Goal: Task Accomplishment & Management: Complete application form

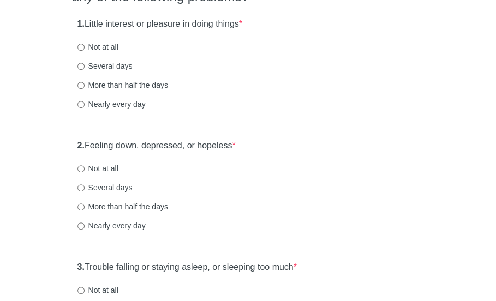
scroll to position [133, 0]
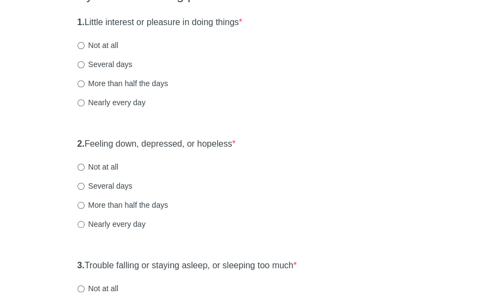
click at [121, 70] on div "1. Little interest or pleasure in doing things * Not at all Several days More t…" at bounding box center [248, 68] width 353 height 114
click at [121, 61] on label "Several days" at bounding box center [105, 64] width 55 height 11
click at [85, 61] on input "Several days" at bounding box center [81, 64] width 7 height 7
radio input "true"
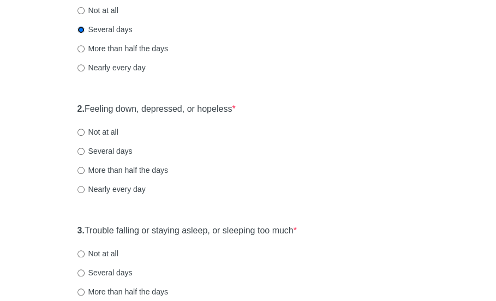
scroll to position [180, 0]
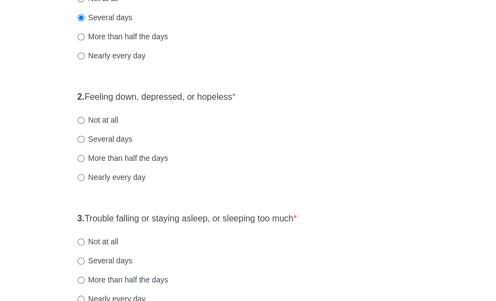
click at [111, 138] on label "Several days" at bounding box center [105, 139] width 55 height 11
click at [85, 138] on input "Several days" at bounding box center [81, 139] width 7 height 7
radio input "true"
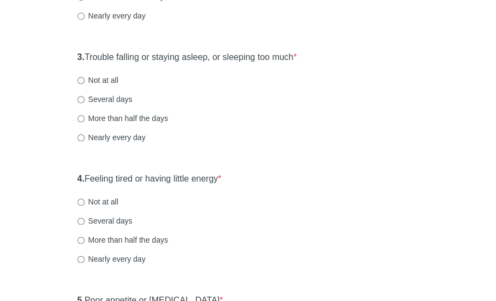
scroll to position [346, 0]
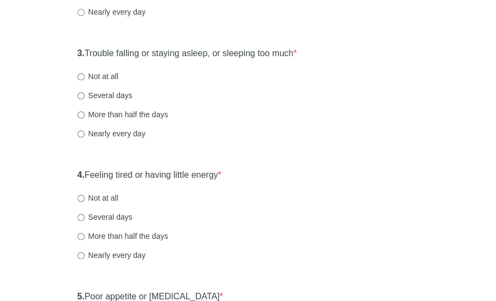
click at [126, 133] on label "Nearly every day" at bounding box center [112, 133] width 68 height 11
click at [85, 133] on input "Nearly every day" at bounding box center [81, 133] width 7 height 7
radio input "true"
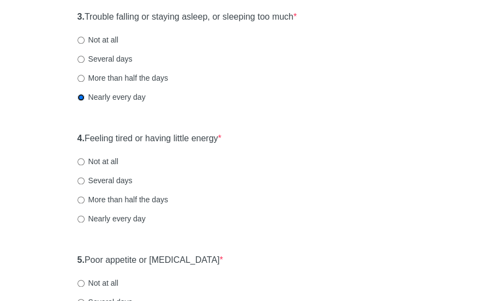
scroll to position [391, 0]
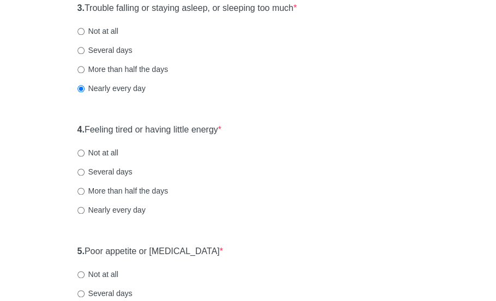
click at [159, 193] on label "More than half the days" at bounding box center [123, 191] width 91 height 11
click at [85, 193] on input "More than half the days" at bounding box center [81, 191] width 7 height 7
radio input "true"
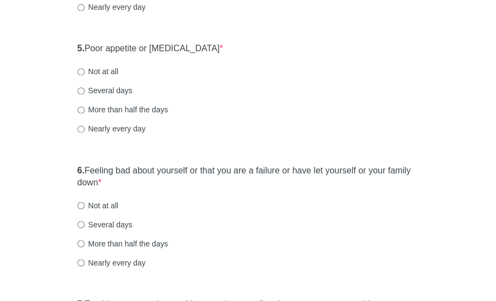
scroll to position [597, 0]
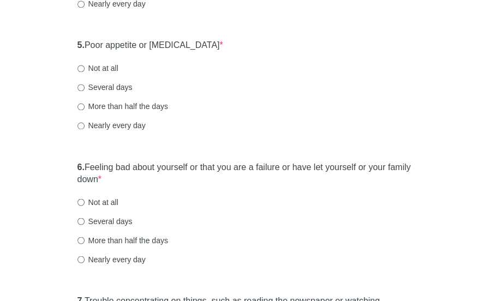
click at [127, 106] on label "More than half the days" at bounding box center [123, 106] width 91 height 11
click at [85, 106] on input "More than half the days" at bounding box center [81, 106] width 7 height 7
radio input "true"
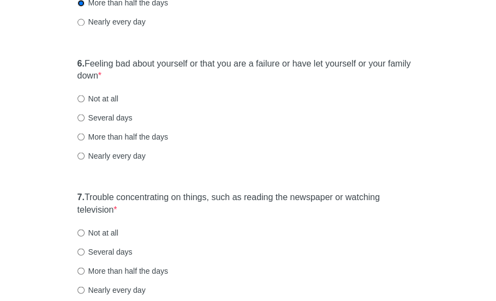
scroll to position [704, 0]
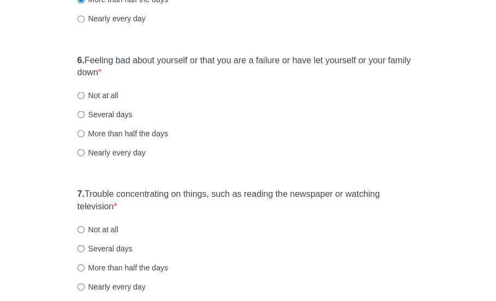
click at [122, 111] on label "Several days" at bounding box center [105, 114] width 55 height 11
click at [85, 111] on input "Several days" at bounding box center [81, 114] width 7 height 7
radio input "true"
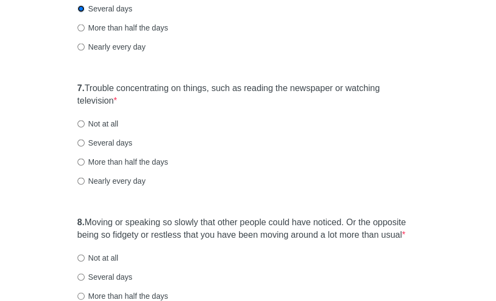
scroll to position [814, 0]
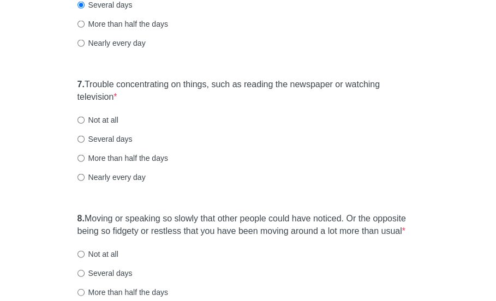
click at [162, 161] on label "More than half the days" at bounding box center [123, 158] width 91 height 11
click at [85, 161] on input "More than half the days" at bounding box center [81, 158] width 7 height 7
radio input "true"
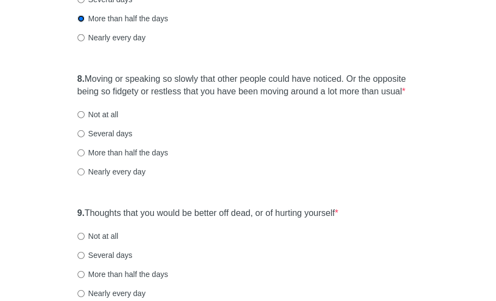
scroll to position [959, 0]
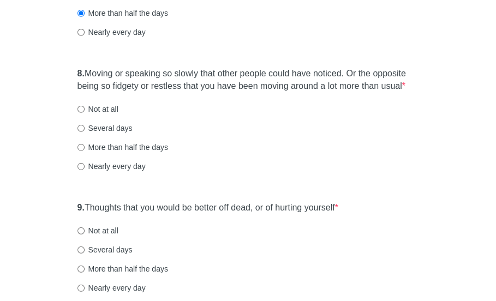
click at [128, 146] on label "More than half the days" at bounding box center [123, 147] width 91 height 11
click at [85, 146] on input "More than half the days" at bounding box center [81, 147] width 7 height 7
radio input "true"
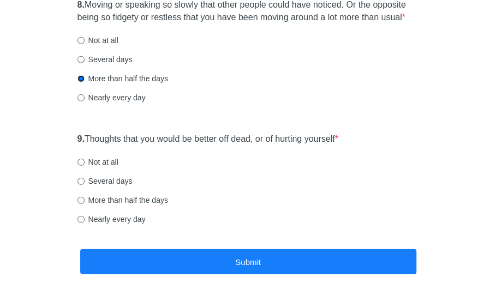
scroll to position [1036, 0]
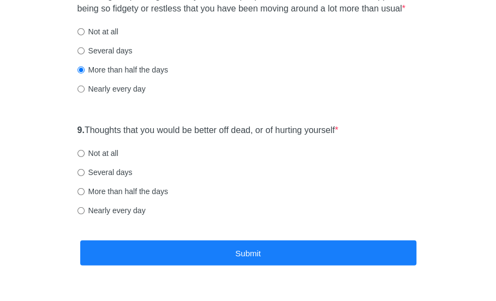
click at [105, 152] on label "Not at all" at bounding box center [98, 153] width 41 height 11
click at [85, 152] on input "Not at all" at bounding box center [81, 153] width 7 height 7
radio input "true"
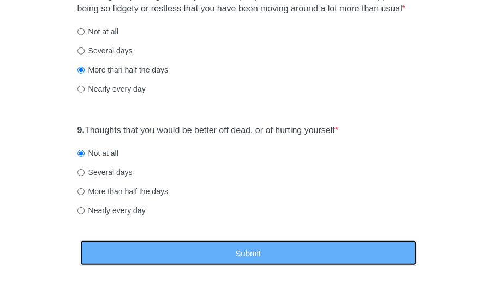
click at [149, 253] on button "Submit" at bounding box center [248, 254] width 336 height 26
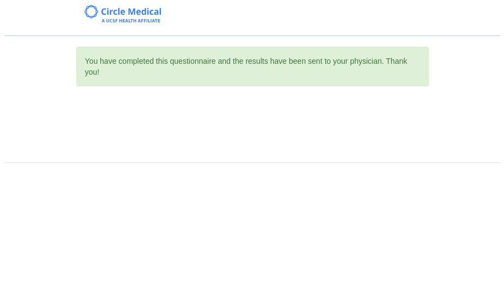
scroll to position [0, 0]
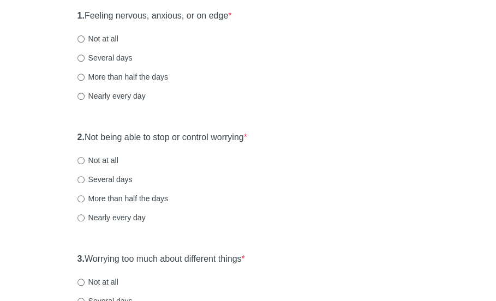
click at [113, 81] on label "More than half the days" at bounding box center [123, 77] width 91 height 11
click at [85, 81] on input "More than half the days" at bounding box center [81, 77] width 7 height 7
radio input "true"
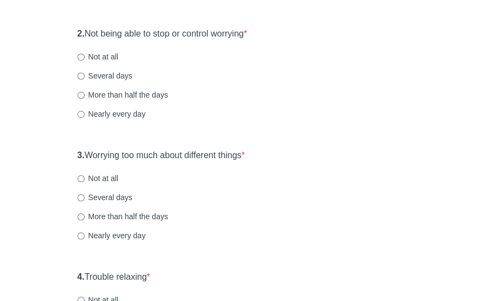
scroll to position [247, 0]
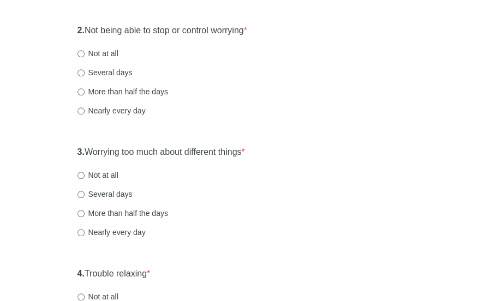
click at [118, 76] on label "Several days" at bounding box center [105, 72] width 55 height 11
click at [85, 76] on input "Several days" at bounding box center [81, 72] width 7 height 7
radio input "true"
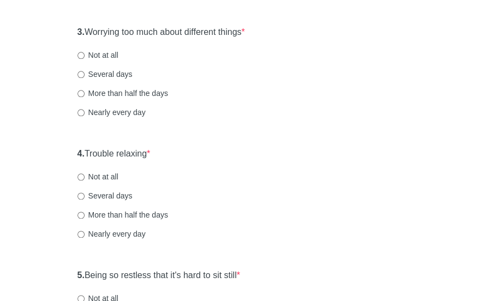
scroll to position [368, 0]
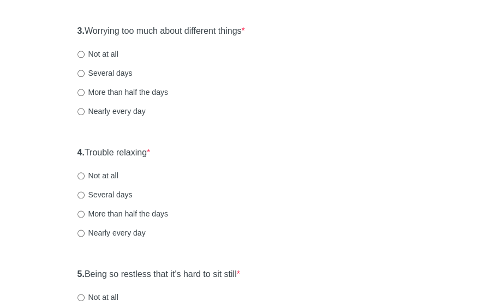
click at [126, 69] on label "Several days" at bounding box center [105, 73] width 55 height 11
click at [85, 70] on input "Several days" at bounding box center [81, 73] width 7 height 7
radio input "true"
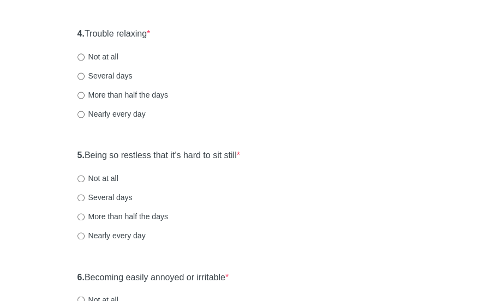
scroll to position [490, 0]
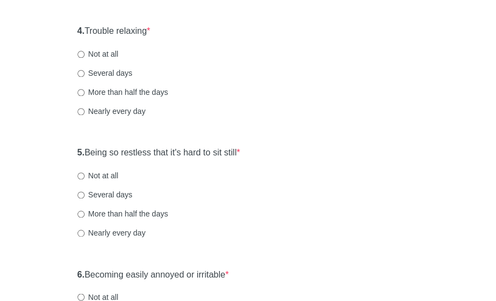
click at [100, 72] on label "Several days" at bounding box center [105, 73] width 55 height 11
click at [85, 72] on input "Several days" at bounding box center [81, 73] width 7 height 7
radio input "true"
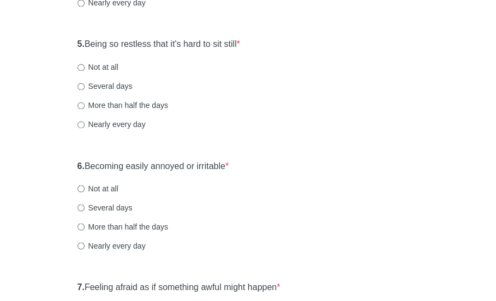
scroll to position [604, 0]
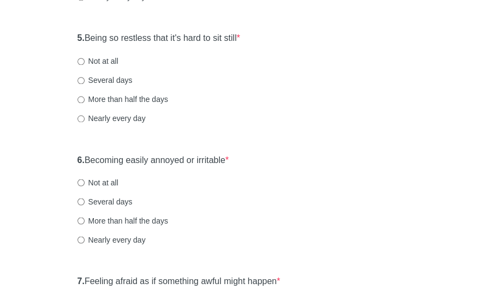
click at [114, 100] on label "More than half the days" at bounding box center [123, 99] width 91 height 11
click at [85, 100] on input "More than half the days" at bounding box center [81, 99] width 7 height 7
radio input "true"
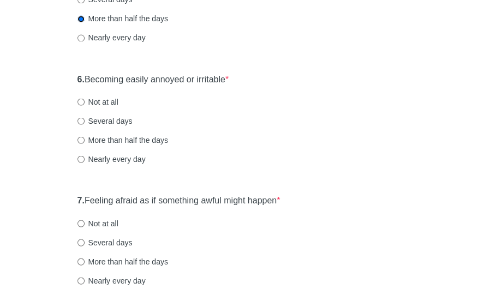
scroll to position [695, 0]
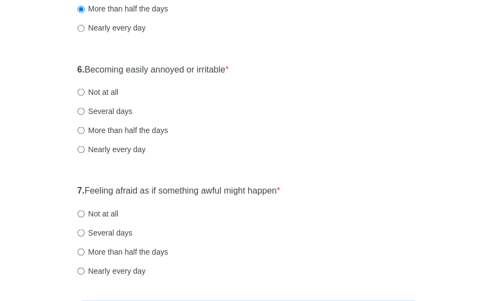
click at [159, 129] on label "More than half the days" at bounding box center [123, 129] width 91 height 11
click at [85, 129] on input "More than half the days" at bounding box center [81, 130] width 7 height 7
radio input "true"
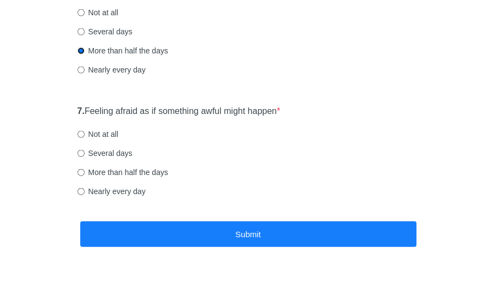
scroll to position [784, 0]
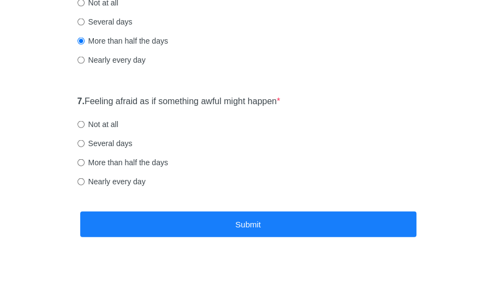
click at [119, 144] on label "Several days" at bounding box center [105, 143] width 55 height 11
click at [85, 144] on input "Several days" at bounding box center [81, 143] width 7 height 7
radio input "true"
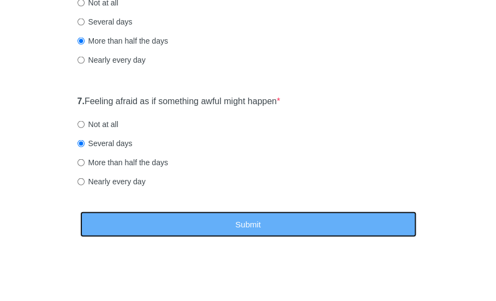
click at [140, 219] on button "Submit" at bounding box center [248, 225] width 336 height 26
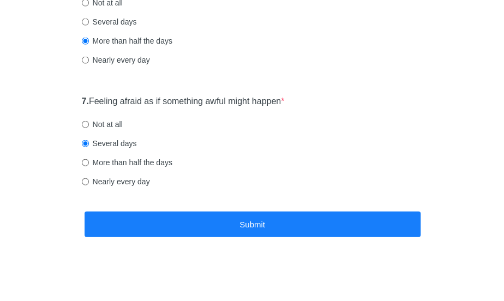
scroll to position [0, 0]
